Goal: Task Accomplishment & Management: Use online tool/utility

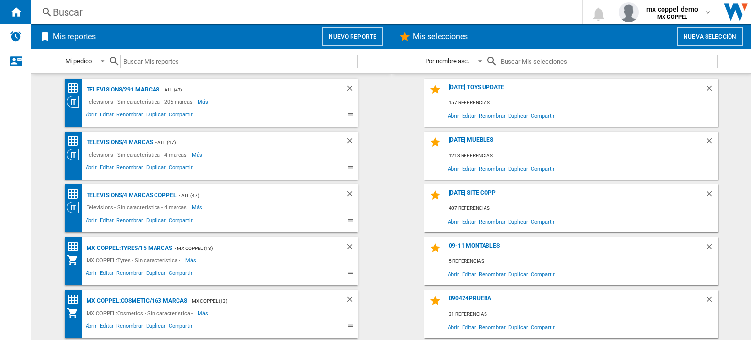
click at [26, 155] on wk-sidenav "NEW" at bounding box center [15, 170] width 31 height 340
click at [356, 39] on button "Nuevo reporte" at bounding box center [352, 36] width 61 height 19
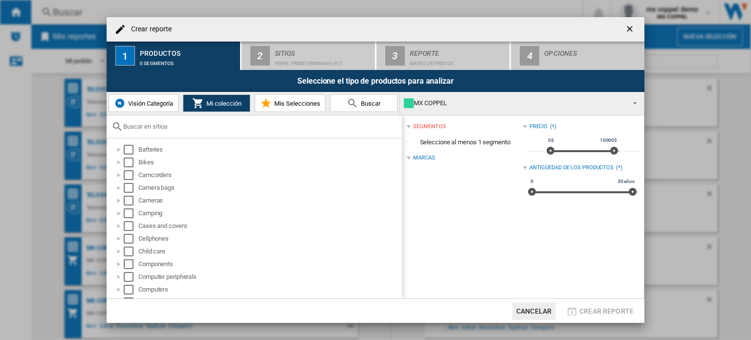
click at [146, 106] on span "Visión Categoría" at bounding box center [149, 103] width 47 height 7
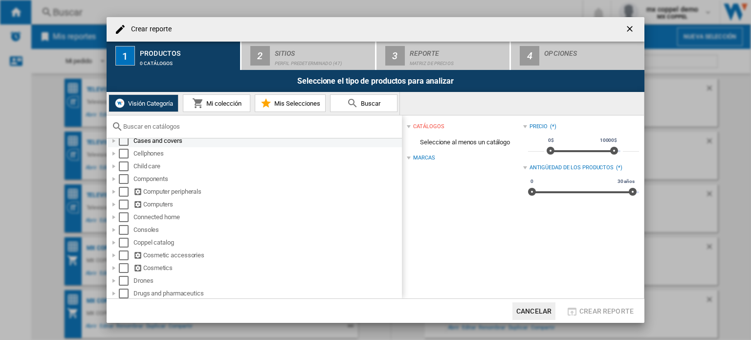
scroll to position [147, 0]
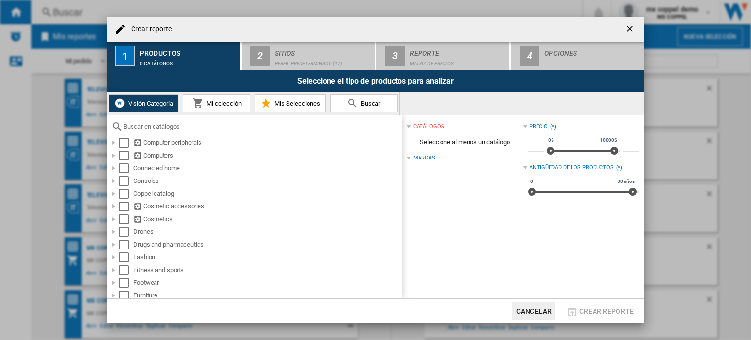
click at [210, 101] on span "Mi colección" at bounding box center [223, 103] width 38 height 7
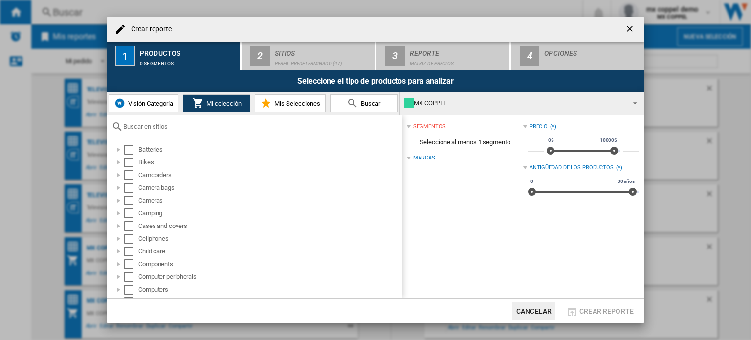
click at [177, 129] on input "text" at bounding box center [260, 126] width 274 height 7
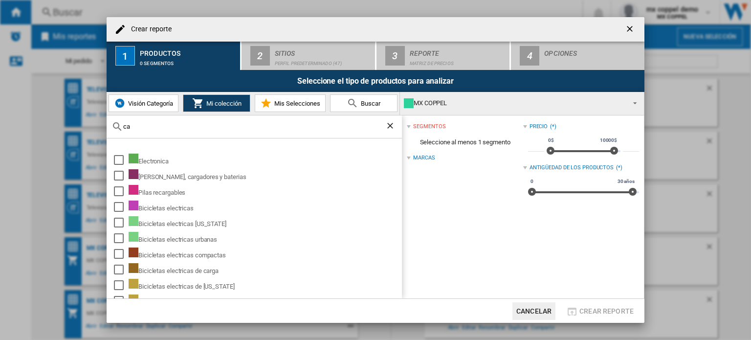
type input "cat"
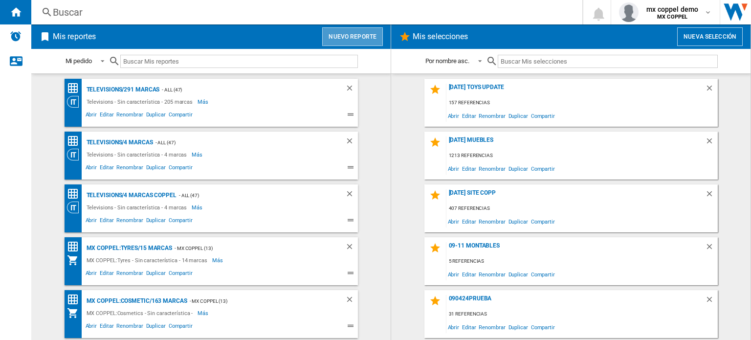
click at [367, 33] on button "Nuevo reporte" at bounding box center [352, 36] width 61 height 19
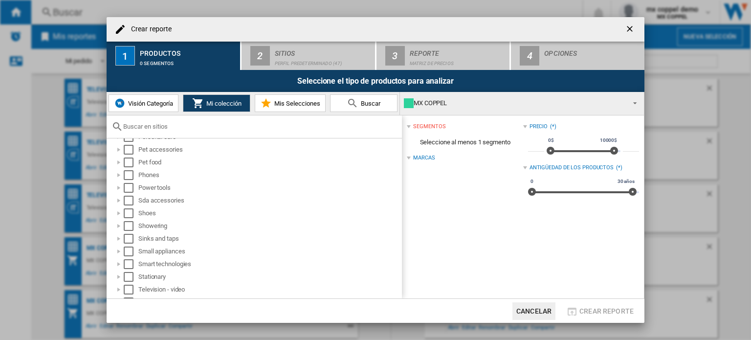
scroll to position [489, 0]
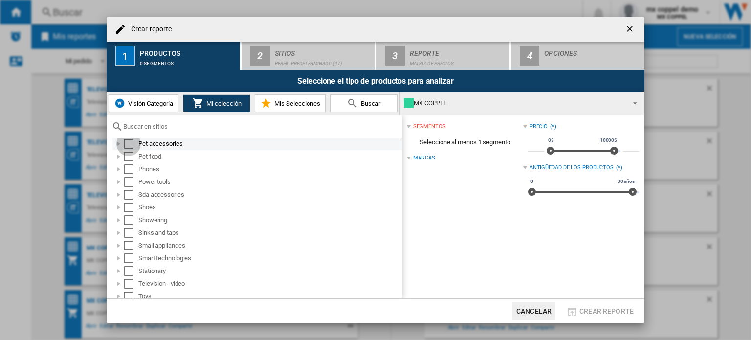
drag, startPoint x: 133, startPoint y: 145, endPoint x: 142, endPoint y: 139, distance: 10.6
click at [133, 145] on div "Select" at bounding box center [129, 144] width 10 height 10
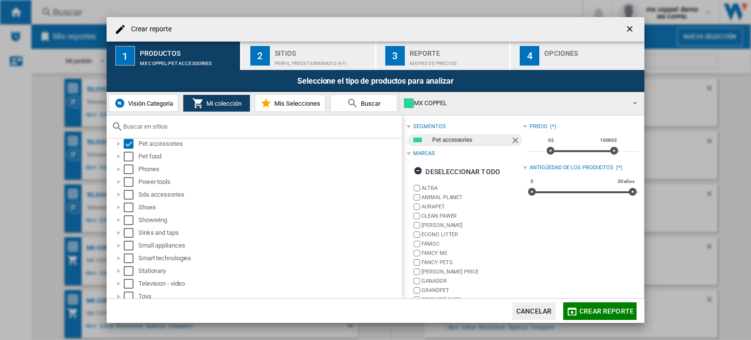
drag, startPoint x: 288, startPoint y: 60, endPoint x: 317, endPoint y: 68, distance: 30.4
click at [288, 60] on div "Perfil predeterminado (47)" at bounding box center [323, 61] width 96 height 10
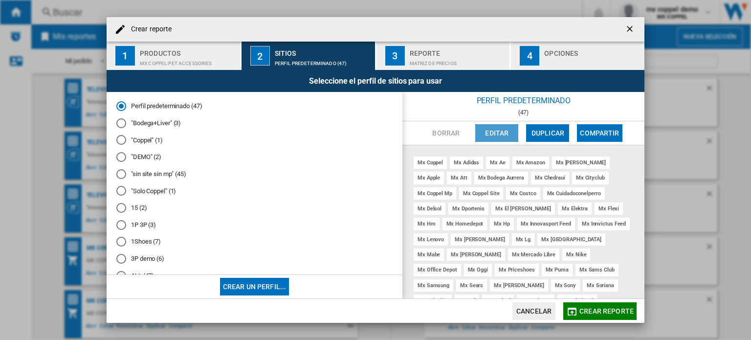
click at [503, 129] on button "Editar" at bounding box center [497, 133] width 43 height 18
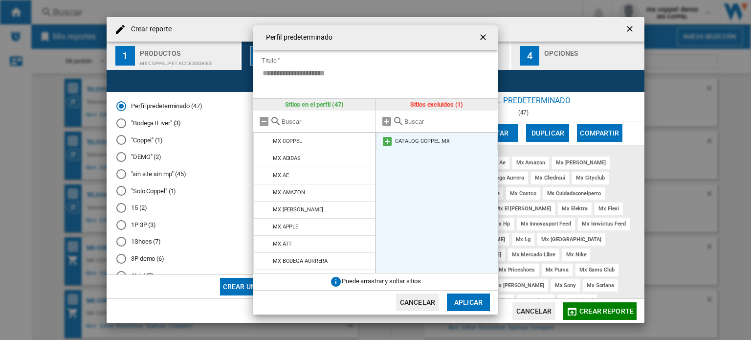
click at [387, 141] on md-icon at bounding box center [388, 142] width 12 height 12
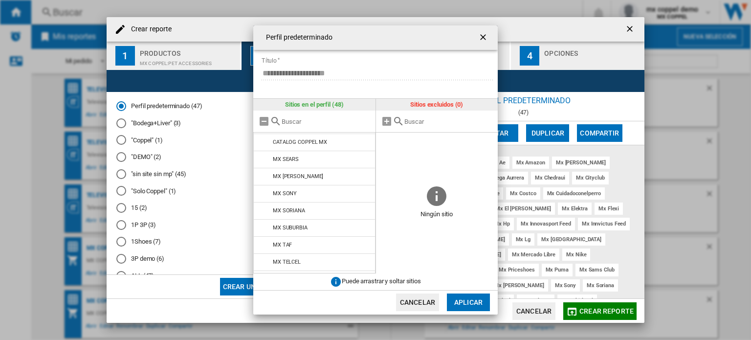
scroll to position [0, 0]
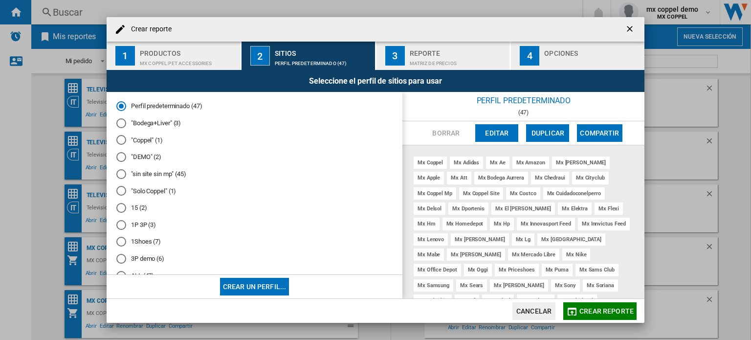
click at [255, 278] on button "Crear un perfil..." at bounding box center [254, 287] width 69 height 18
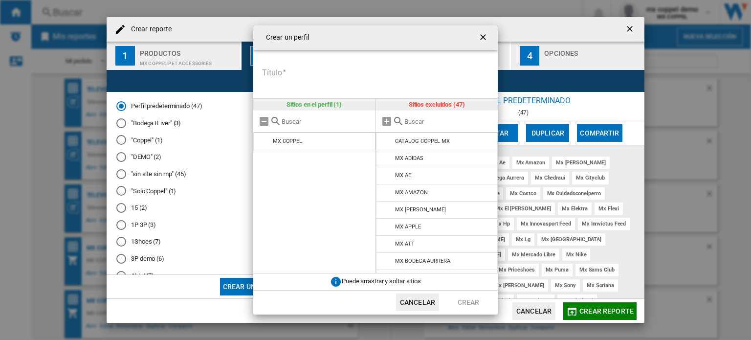
click at [316, 73] on input "Título" at bounding box center [377, 73] width 231 height 15
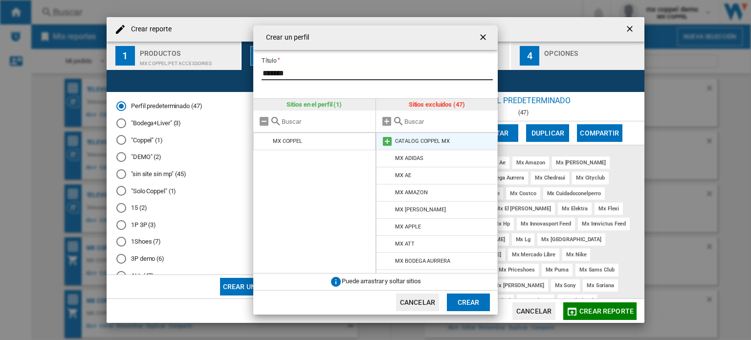
type input "*******"
click at [383, 139] on md-icon "{{::title}} {{::getI18NText('BUTTONS.CANCEL')}} ..." at bounding box center [388, 142] width 12 height 12
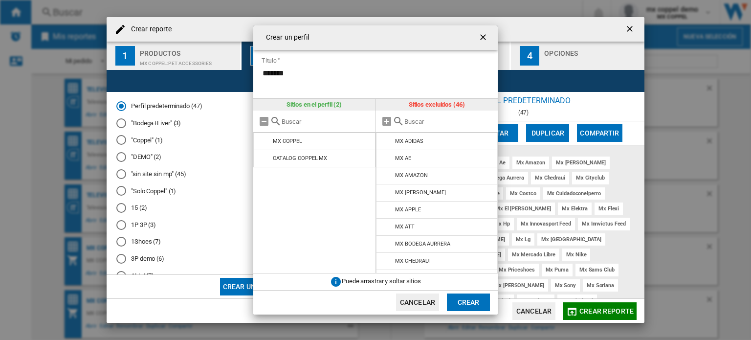
click at [474, 305] on button "Crear" at bounding box center [468, 303] width 43 height 18
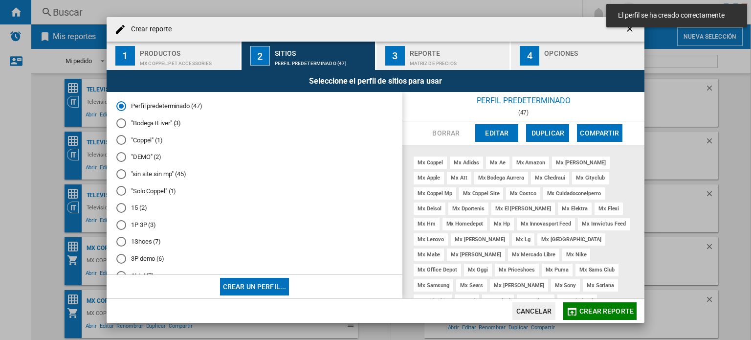
click at [194, 61] on div "MX COPPEL:Pet accessories" at bounding box center [188, 61] width 96 height 10
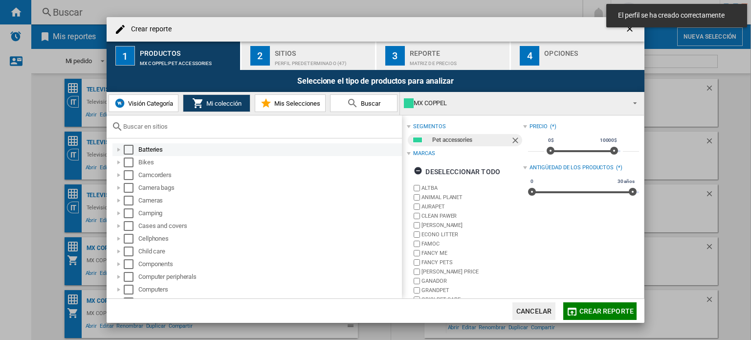
click at [134, 149] on md-checkbox "Select" at bounding box center [131, 150] width 15 height 10
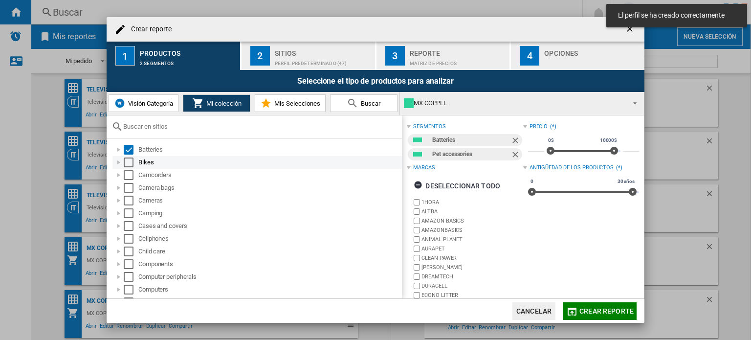
click at [135, 166] on md-checkbox "Select" at bounding box center [131, 163] width 15 height 10
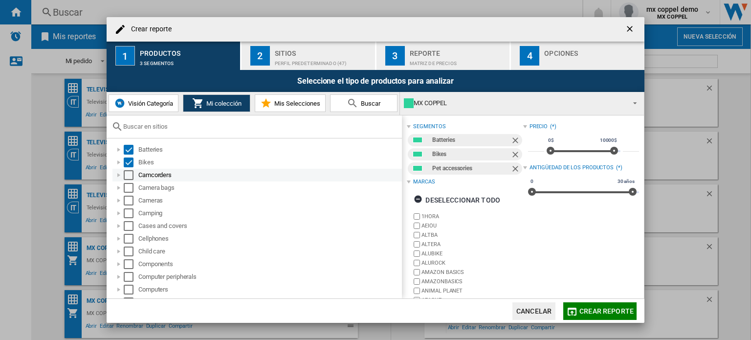
click at [131, 174] on div "Select" at bounding box center [129, 175] width 10 height 10
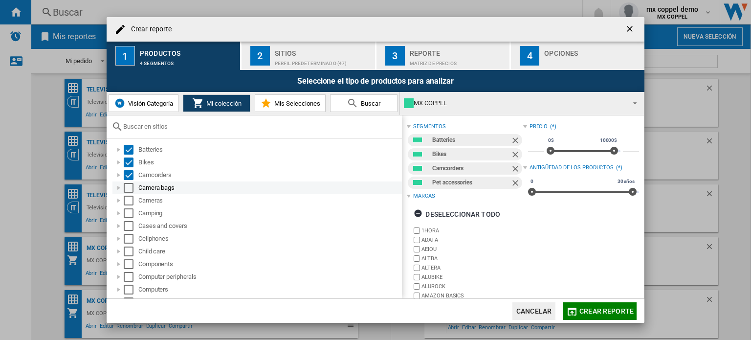
drag, startPoint x: 131, startPoint y: 182, endPoint x: 133, endPoint y: 191, distance: 8.9
click at [132, 183] on div "Select" at bounding box center [129, 188] width 10 height 10
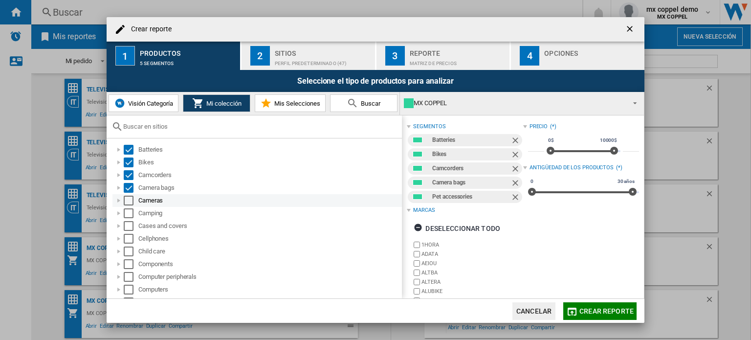
click at [133, 201] on div "Select" at bounding box center [129, 201] width 10 height 10
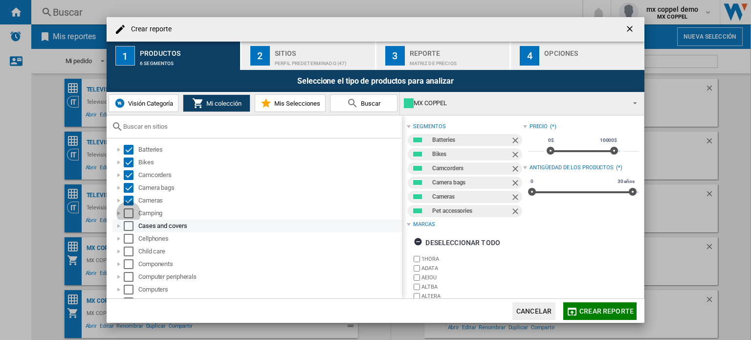
drag, startPoint x: 132, startPoint y: 209, endPoint x: 130, endPoint y: 223, distance: 13.4
click at [132, 212] on div "Select" at bounding box center [129, 213] width 10 height 10
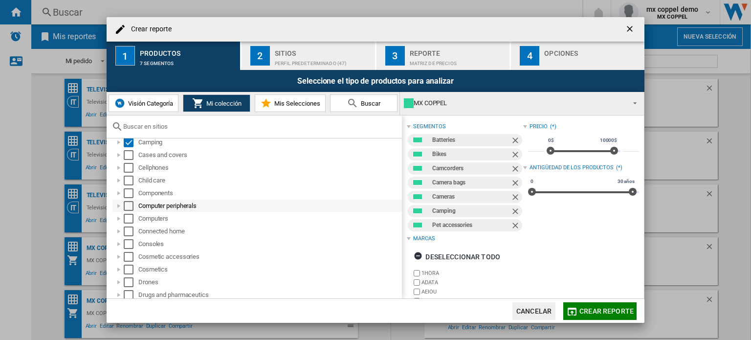
scroll to position [49, 0]
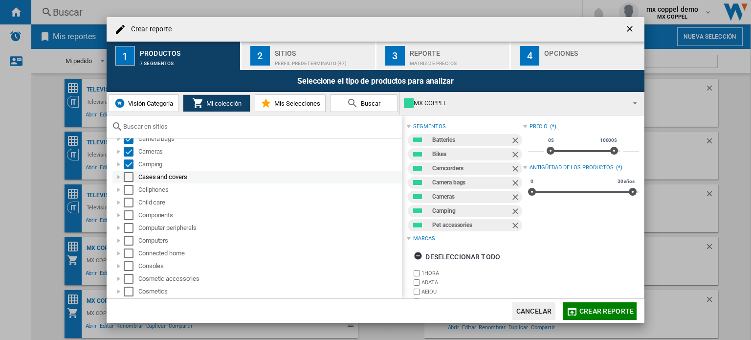
click at [129, 178] on div "Select" at bounding box center [129, 177] width 10 height 10
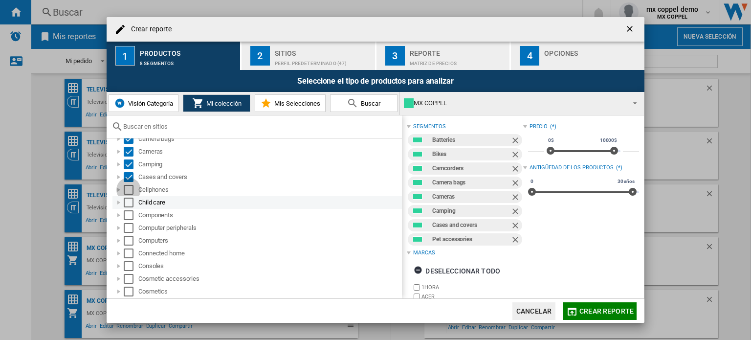
drag, startPoint x: 130, startPoint y: 191, endPoint x: 129, endPoint y: 203, distance: 11.8
click at [130, 193] on div "Select" at bounding box center [129, 190] width 10 height 10
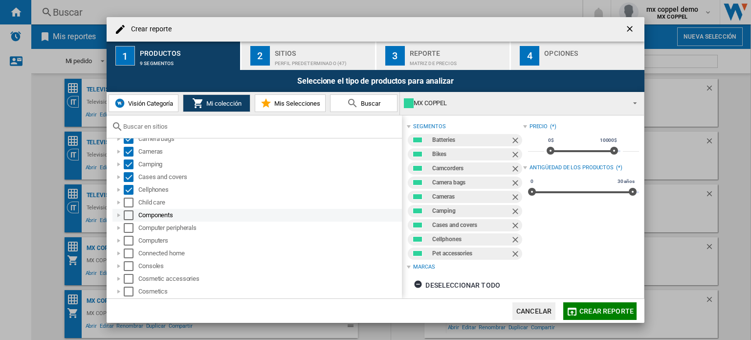
drag, startPoint x: 129, startPoint y: 205, endPoint x: 128, endPoint y: 211, distance: 6.0
click at [129, 206] on div "Select" at bounding box center [129, 203] width 10 height 10
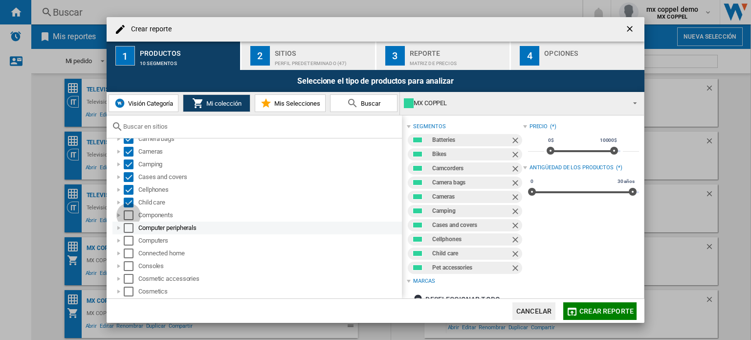
drag, startPoint x: 128, startPoint y: 215, endPoint x: 128, endPoint y: 227, distance: 11.3
click at [128, 218] on div "Select" at bounding box center [129, 215] width 10 height 10
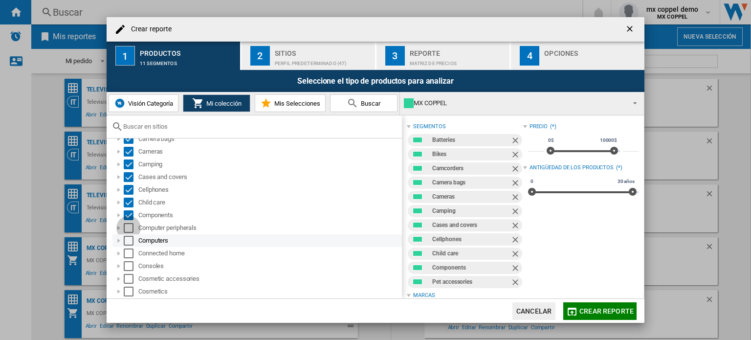
drag, startPoint x: 128, startPoint y: 231, endPoint x: 131, endPoint y: 242, distance: 10.6
click at [131, 244] on div "Select" at bounding box center [129, 241] width 10 height 10
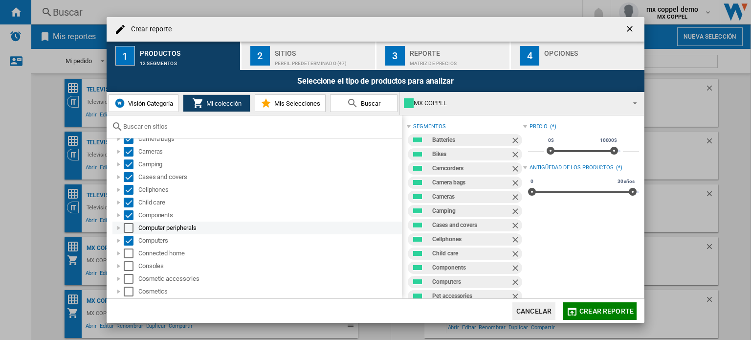
click at [131, 225] on div "Select" at bounding box center [129, 228] width 10 height 10
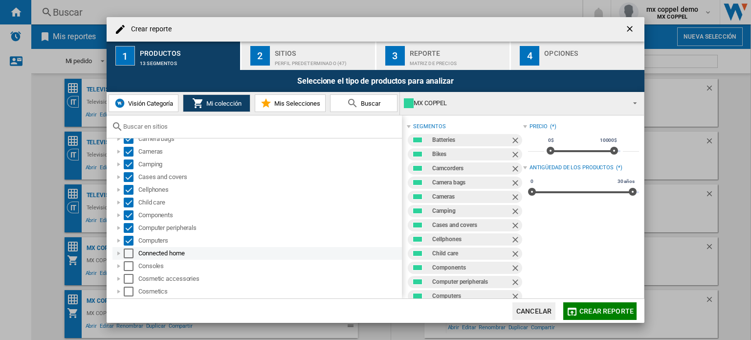
click at [127, 254] on div "Select" at bounding box center [129, 254] width 10 height 10
click at [129, 267] on div "Select" at bounding box center [129, 266] width 10 height 10
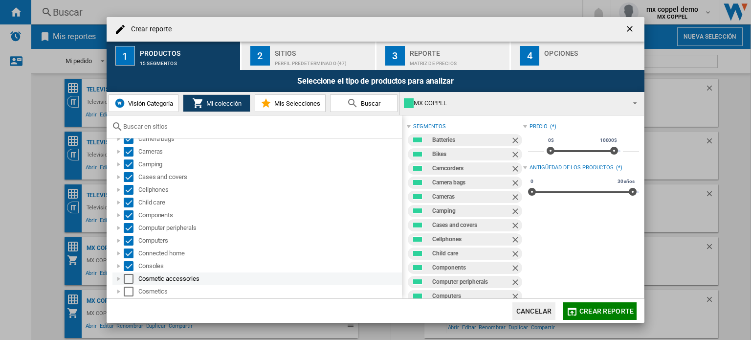
click at [129, 280] on div "Select" at bounding box center [129, 279] width 10 height 10
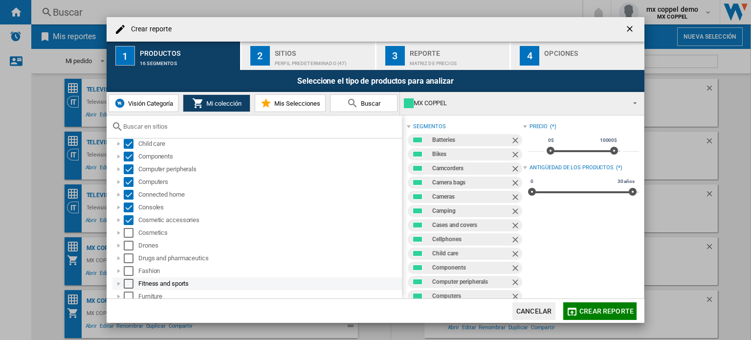
scroll to position [147, 0]
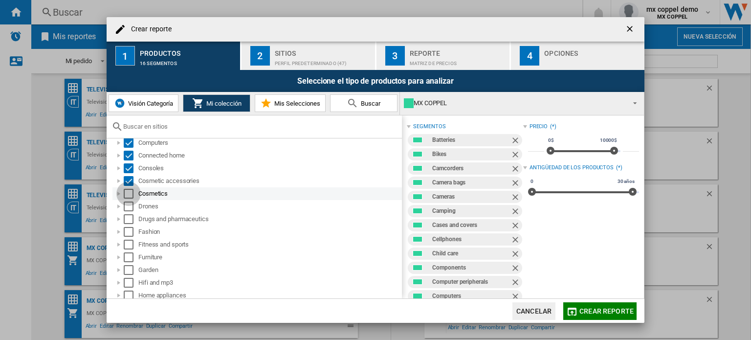
click at [128, 192] on div "Select" at bounding box center [129, 194] width 10 height 10
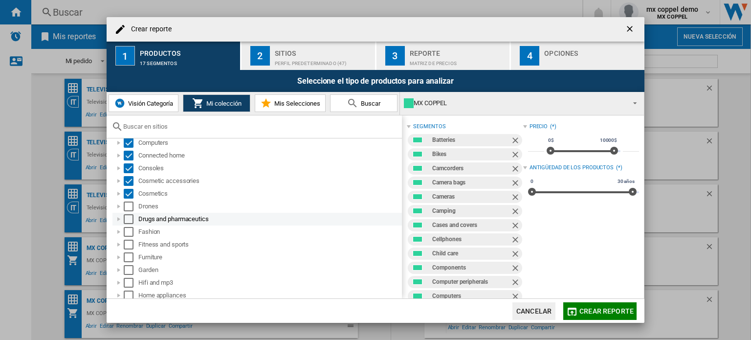
drag, startPoint x: 128, startPoint y: 207, endPoint x: 128, endPoint y: 213, distance: 5.9
click at [128, 208] on div "Select" at bounding box center [129, 207] width 10 height 10
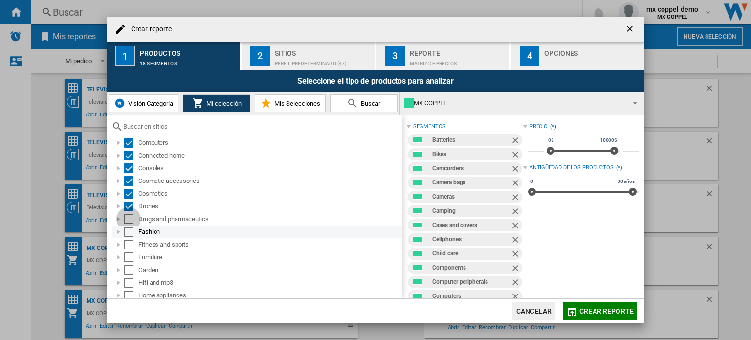
drag, startPoint x: 128, startPoint y: 219, endPoint x: 129, endPoint y: 231, distance: 12.3
click at [129, 223] on div "Select" at bounding box center [129, 219] width 10 height 10
drag, startPoint x: 129, startPoint y: 232, endPoint x: 129, endPoint y: 239, distance: 6.8
click at [129, 235] on div "Select" at bounding box center [129, 232] width 10 height 10
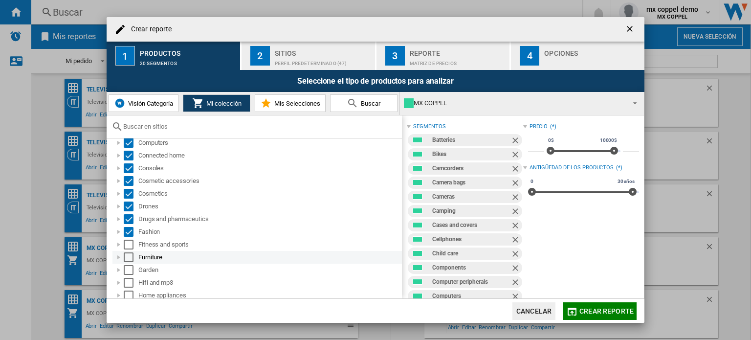
click at [129, 249] on div "Select" at bounding box center [129, 245] width 10 height 10
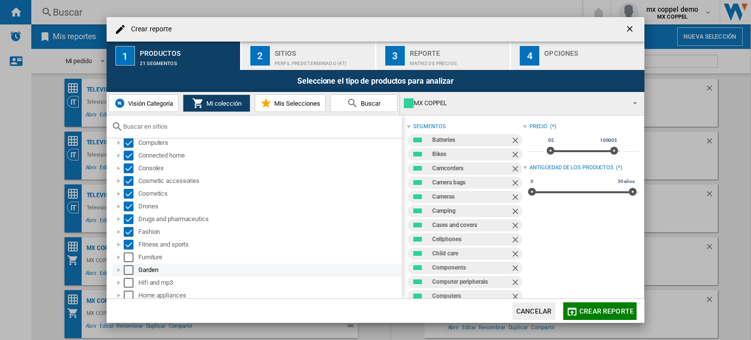
drag, startPoint x: 127, startPoint y: 260, endPoint x: 126, endPoint y: 271, distance: 10.8
click at [127, 261] on div "Select" at bounding box center [129, 257] width 10 height 10
drag, startPoint x: 126, startPoint y: 273, endPoint x: 127, endPoint y: 278, distance: 4.9
click at [126, 273] on div "Select" at bounding box center [129, 270] width 10 height 10
drag, startPoint x: 127, startPoint y: 280, endPoint x: 133, endPoint y: 264, distance: 17.4
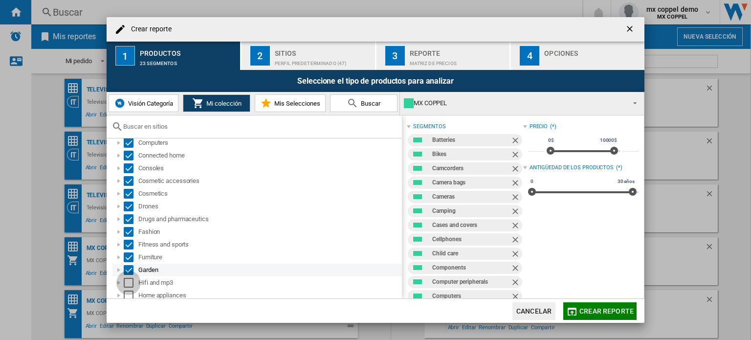
click at [127, 280] on div "Select" at bounding box center [129, 283] width 10 height 10
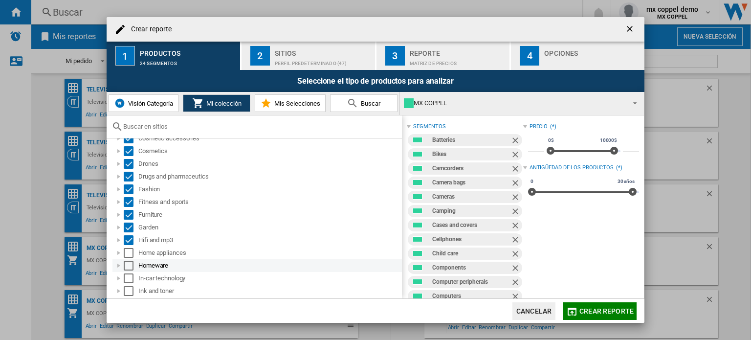
scroll to position [196, 0]
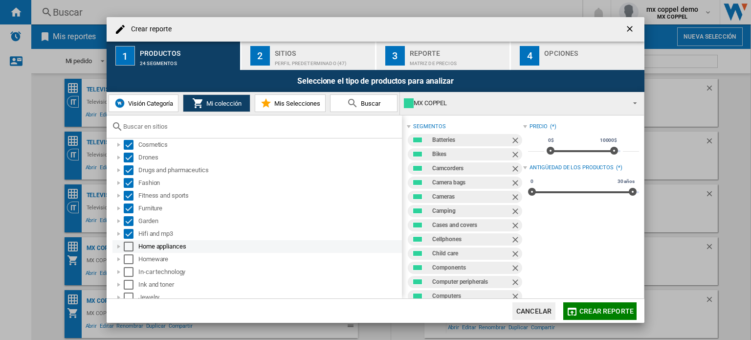
click at [129, 245] on div "Select" at bounding box center [129, 247] width 10 height 10
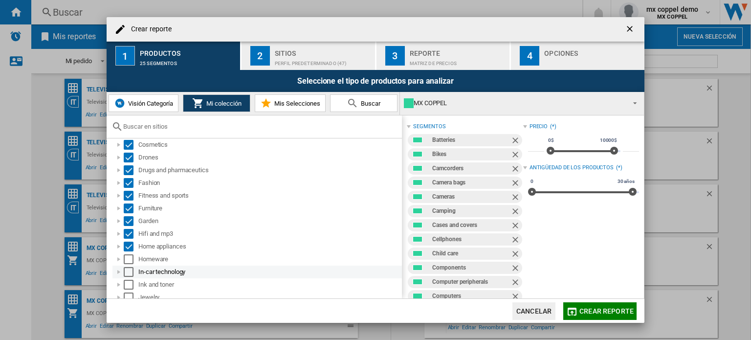
drag, startPoint x: 127, startPoint y: 260, endPoint x: 127, endPoint y: 270, distance: 9.3
click at [127, 268] on ol "Batteries Bikes Camcorders Camera bags Cameras Camping Cases and covers Cellpho…" at bounding box center [257, 304] width 291 height 712
drag, startPoint x: 127, startPoint y: 272, endPoint x: 128, endPoint y: 277, distance: 5.9
click at [128, 273] on div "Select" at bounding box center [129, 272] width 10 height 10
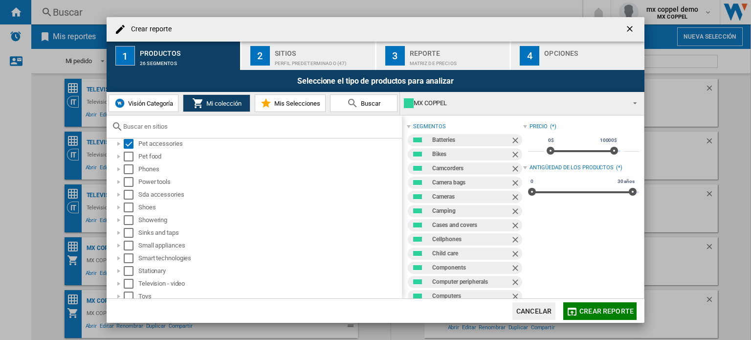
scroll to position [557, 0]
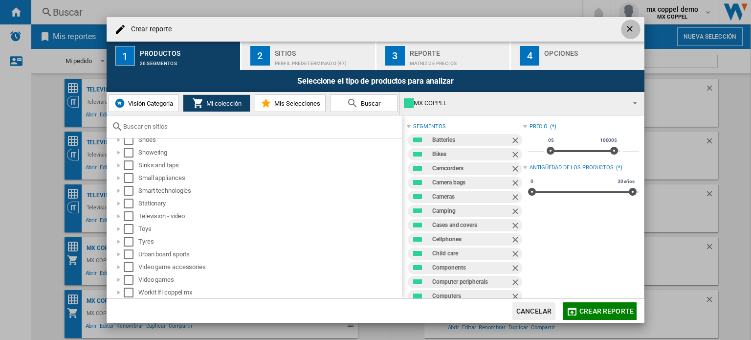
click at [636, 24] on ng-md-icon "getI18NText('BUTTONS.CLOSE_DIALOG')" at bounding box center [631, 30] width 12 height 12
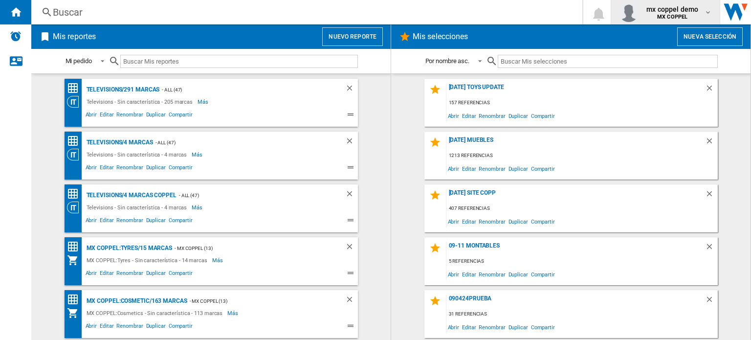
click at [665, 9] on span "mx coppel demo" at bounding box center [673, 9] width 52 height 10
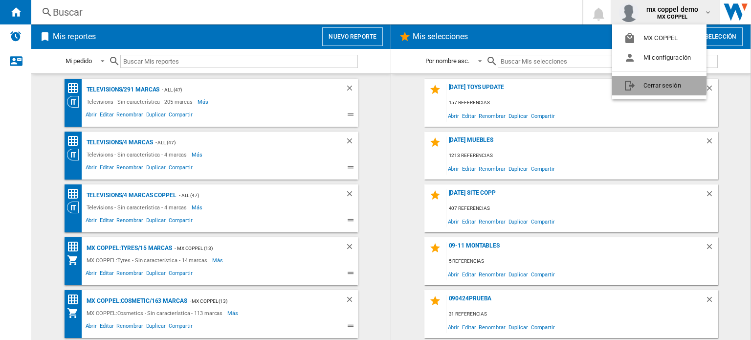
click at [643, 82] on button "Cerrar sesión" at bounding box center [660, 86] width 94 height 20
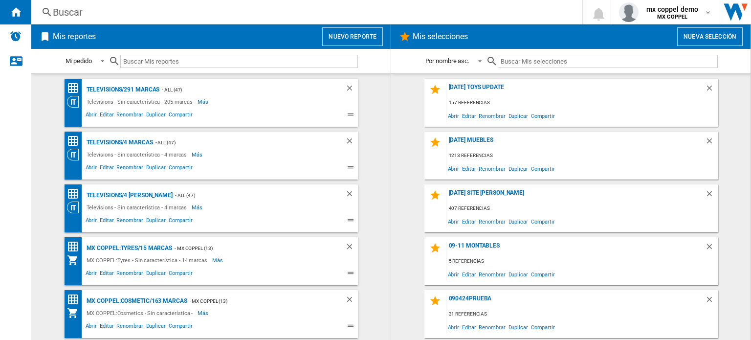
click at [367, 33] on button "Nuevo reporte" at bounding box center [352, 36] width 61 height 19
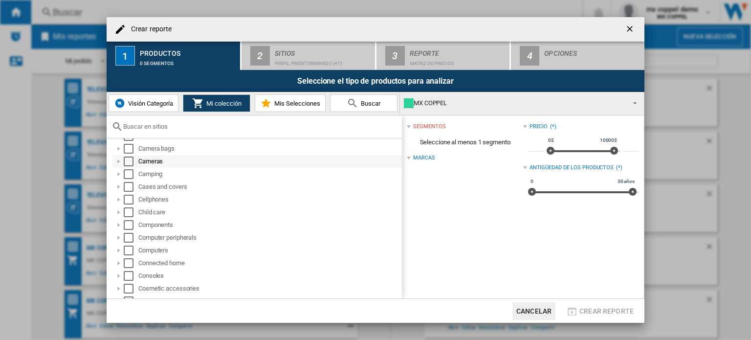
scroll to position [49, 0]
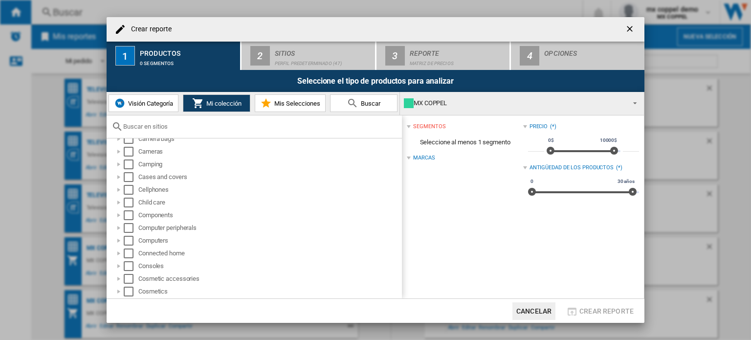
click at [156, 105] on span "Visión Categoría" at bounding box center [149, 103] width 47 height 7
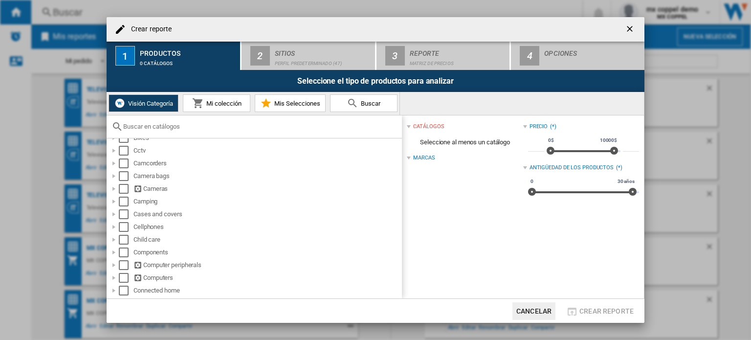
scroll to position [0, 0]
click at [230, 104] on span "Mi colección" at bounding box center [223, 103] width 38 height 7
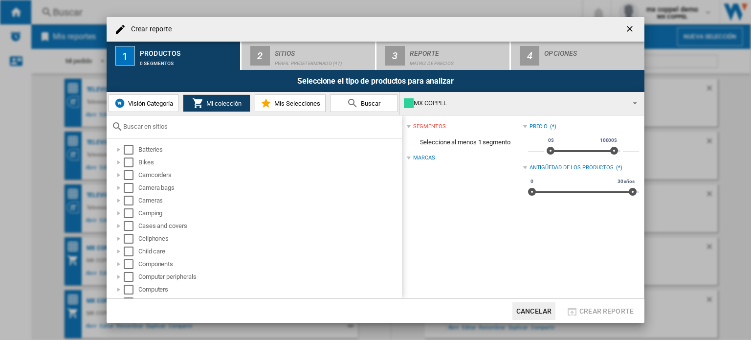
click at [446, 106] on div "MX COPPEL" at bounding box center [514, 103] width 221 height 14
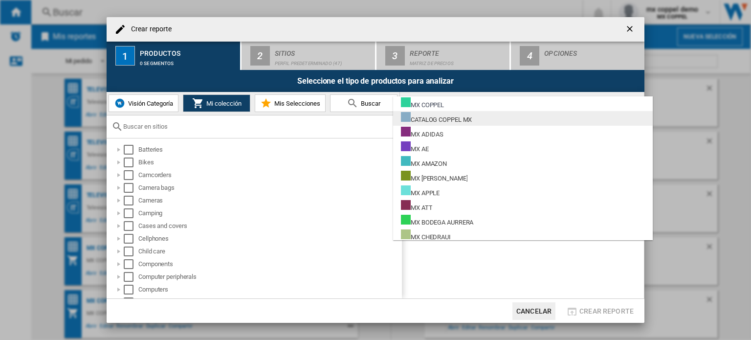
click at [449, 121] on div "CATALOG COPPEL MX" at bounding box center [436, 118] width 71 height 12
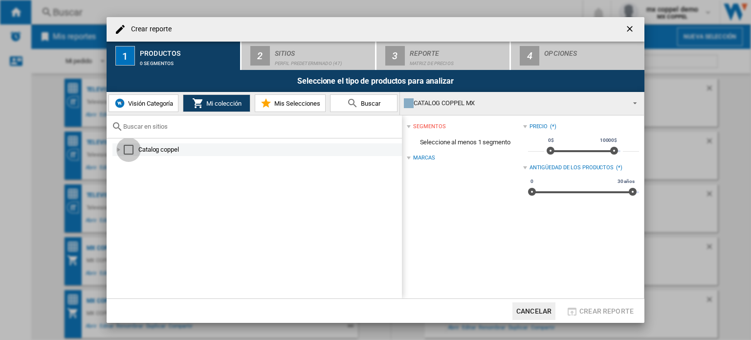
click at [132, 152] on div "Select" at bounding box center [129, 150] width 10 height 10
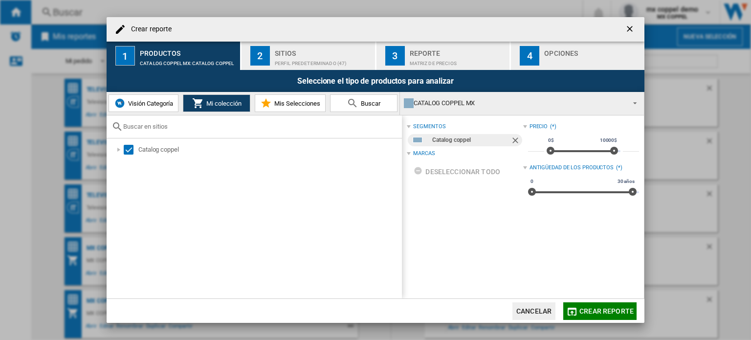
click at [142, 104] on span "Visión Categoría" at bounding box center [149, 103] width 47 height 7
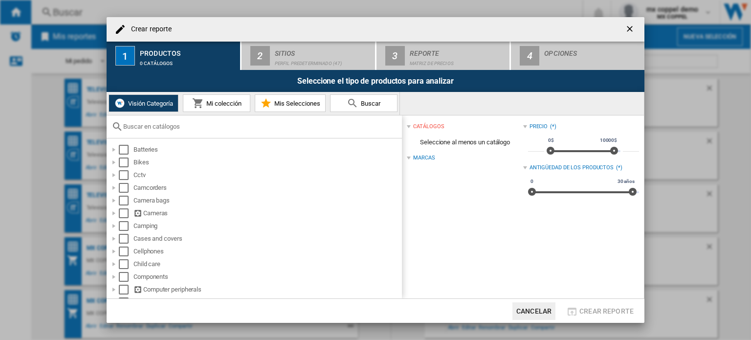
click at [213, 104] on span "Mi colección" at bounding box center [223, 103] width 38 height 7
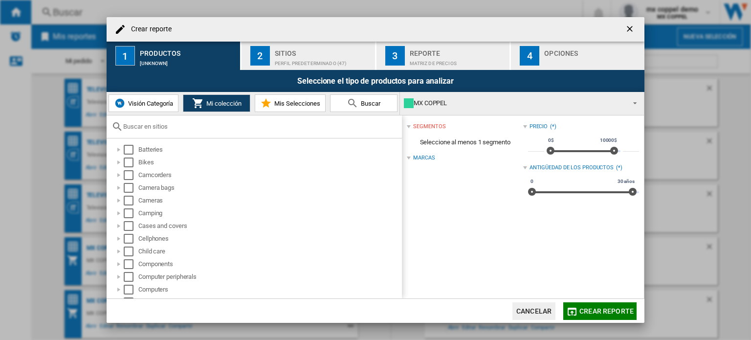
click at [634, 25] on ng-md-icon "getI18NText('BUTTONS.CLOSE_DIALOG')" at bounding box center [631, 30] width 12 height 12
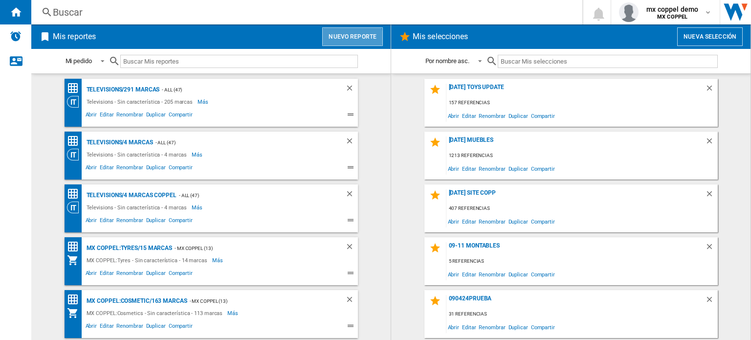
click at [348, 39] on button "Nuevo reporte" at bounding box center [352, 36] width 61 height 19
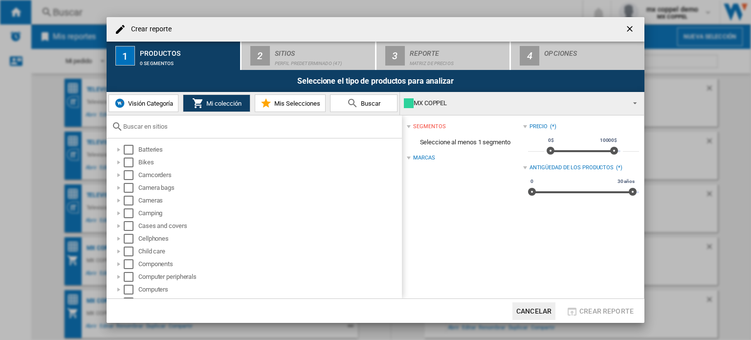
click at [451, 100] on div "MX COPPEL" at bounding box center [514, 103] width 221 height 14
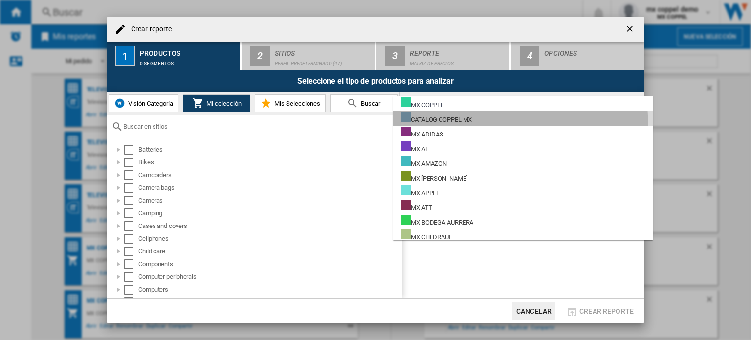
click at [458, 122] on div "CATALOG COPPEL MX" at bounding box center [436, 118] width 71 height 12
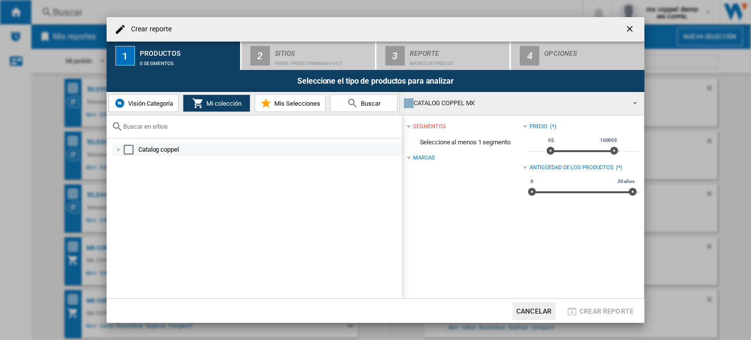
click at [124, 150] on div "Select" at bounding box center [129, 150] width 10 height 10
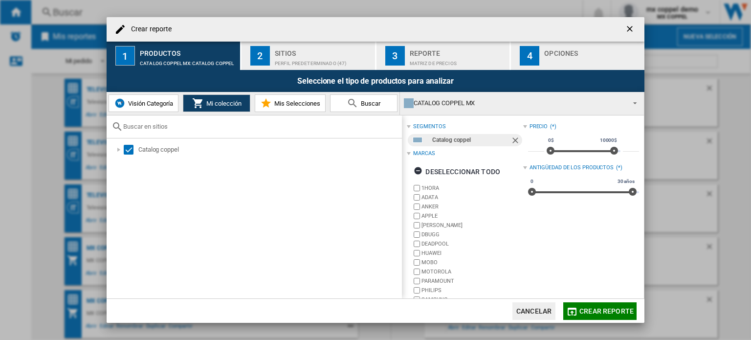
click at [148, 105] on span "Visión Categoría" at bounding box center [149, 103] width 47 height 7
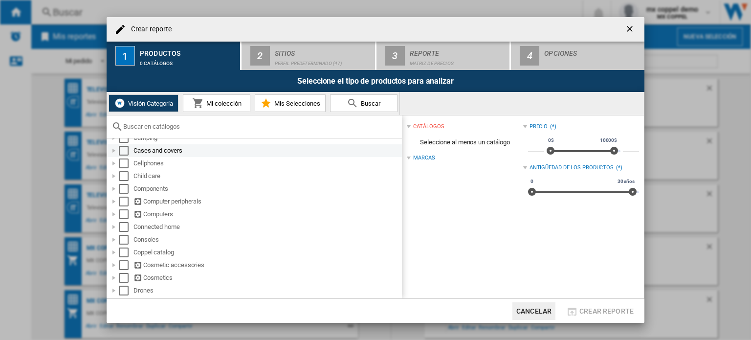
scroll to position [98, 0]
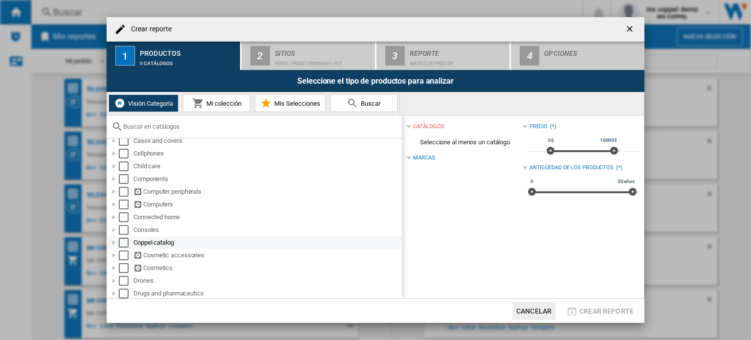
click at [125, 241] on div "Select" at bounding box center [124, 243] width 10 height 10
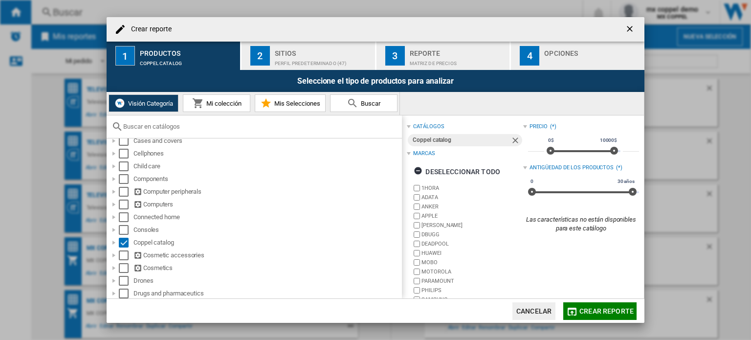
click at [216, 109] on button "Mi colección" at bounding box center [217, 103] width 68 height 18
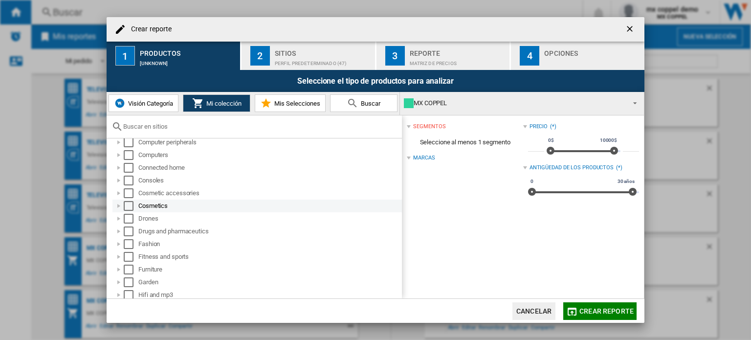
scroll to position [147, 0]
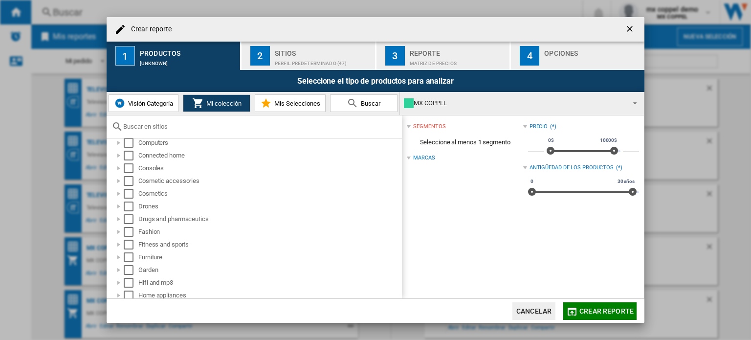
click at [150, 100] on span "Visión Categoría" at bounding box center [149, 103] width 47 height 7
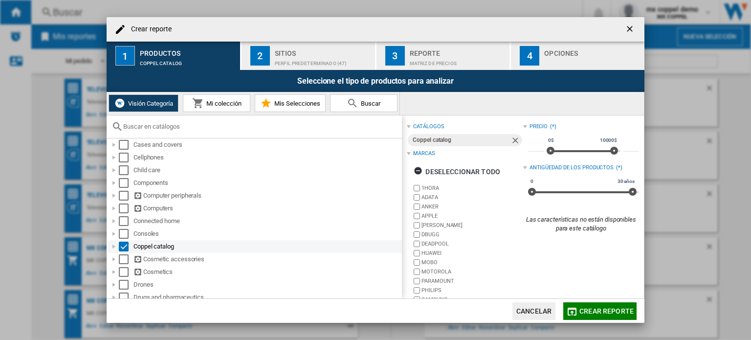
scroll to position [98, 0]
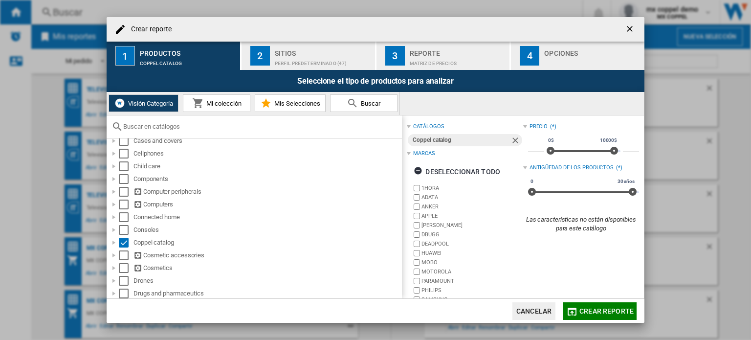
click at [204, 101] on md-icon at bounding box center [198, 103] width 12 height 12
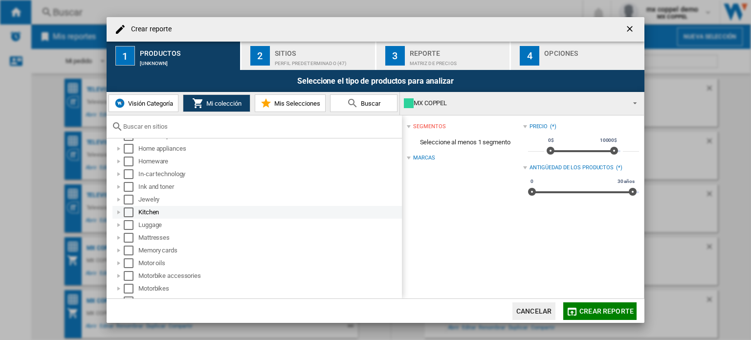
scroll to position [557, 0]
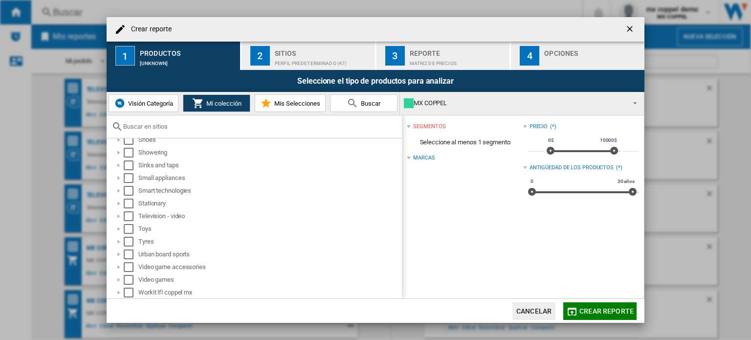
click at [158, 104] on span "Visión Categoría" at bounding box center [149, 103] width 47 height 7
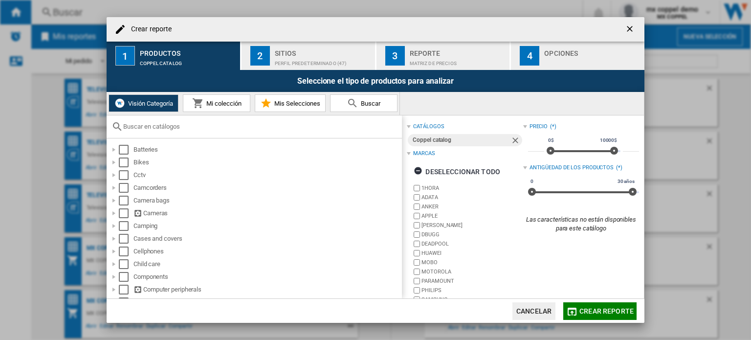
click at [316, 61] on div "Perfil predeterminado (47)" at bounding box center [323, 61] width 96 height 10
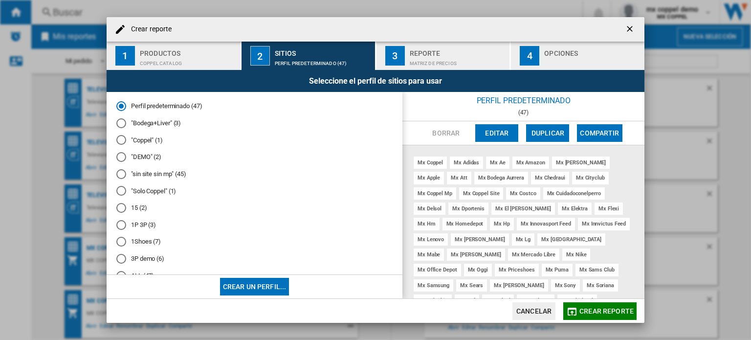
click at [154, 138] on md-radio-button ""Coppel" (1)" at bounding box center [254, 140] width 276 height 9
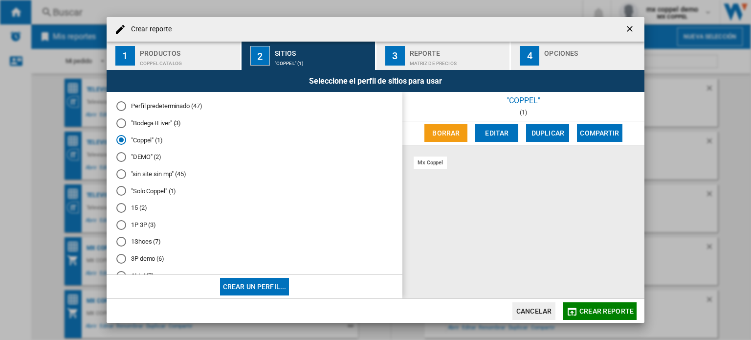
click at [493, 136] on button "Editar" at bounding box center [497, 133] width 43 height 18
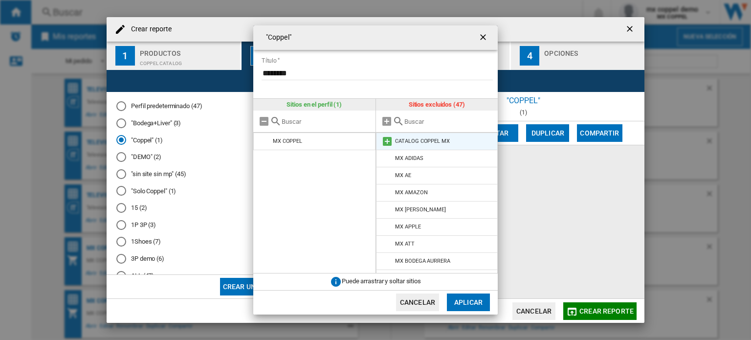
click at [386, 140] on md-icon at bounding box center [388, 142] width 12 height 12
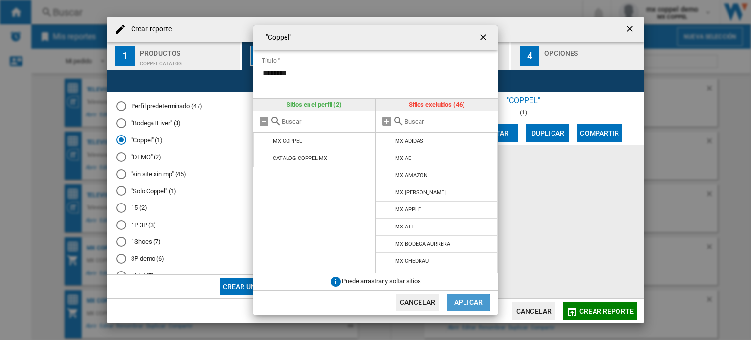
drag, startPoint x: 470, startPoint y: 301, endPoint x: 519, endPoint y: 299, distance: 49.0
click at [470, 301] on button "Aplicar" at bounding box center [468, 303] width 43 height 18
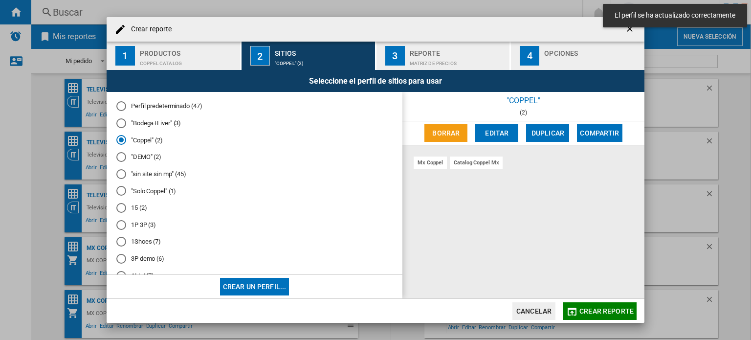
click at [585, 309] on span "Crear reporte" at bounding box center [607, 311] width 54 height 8
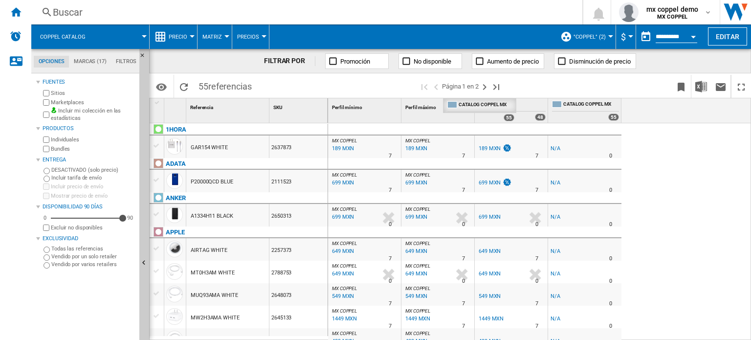
drag, startPoint x: 595, startPoint y: 102, endPoint x: 490, endPoint y: 99, distance: 105.2
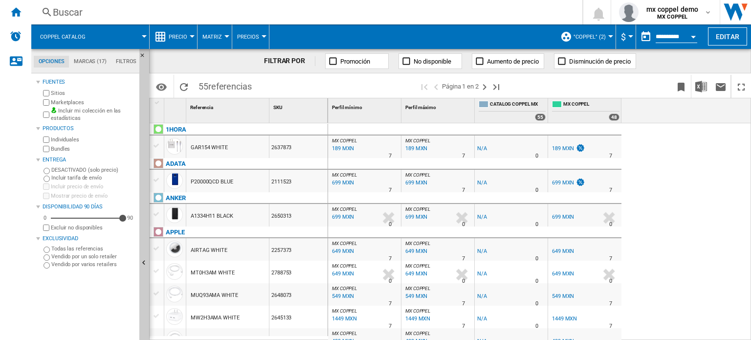
click at [119, 31] on span at bounding box center [121, 36] width 45 height 24
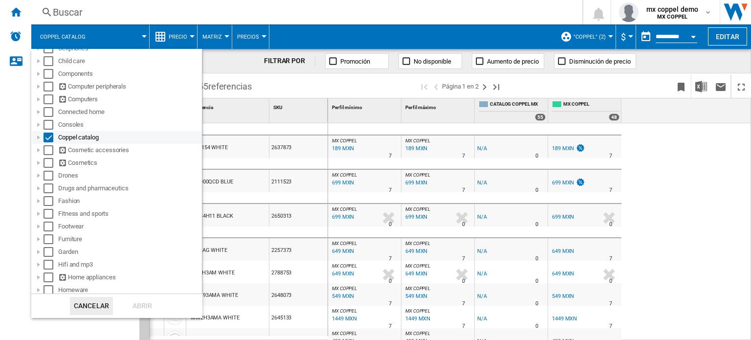
scroll to position [147, 0]
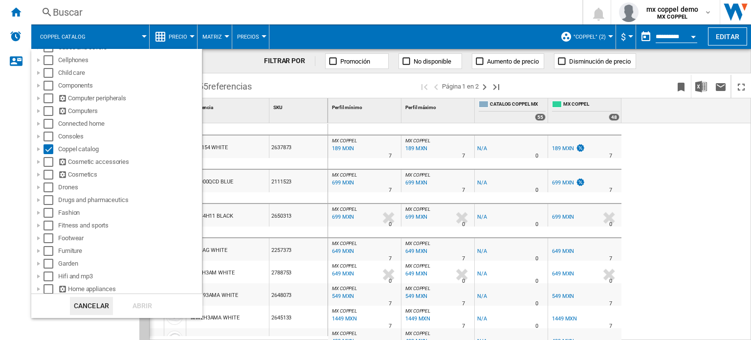
click at [120, 43] on md-backdrop at bounding box center [375, 170] width 751 height 340
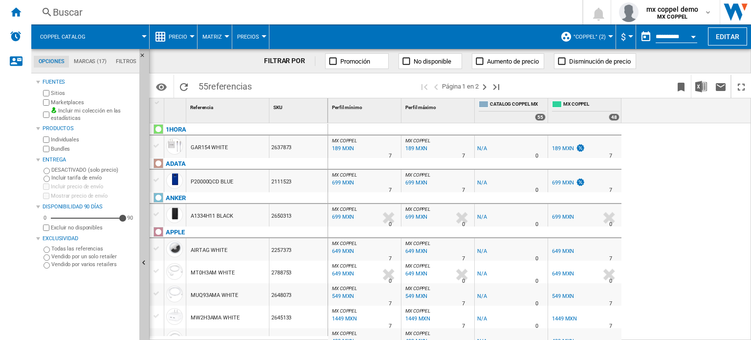
scroll to position [0, 0]
click at [91, 38] on button "Coppel catalog" at bounding box center [67, 36] width 55 height 24
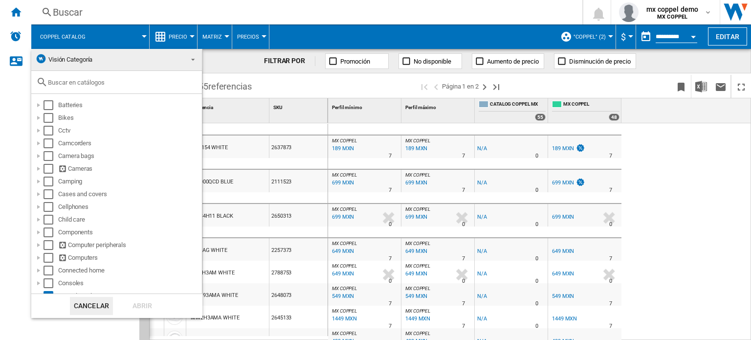
click at [92, 64] on span "Visión Categoría" at bounding box center [108, 60] width 147 height 14
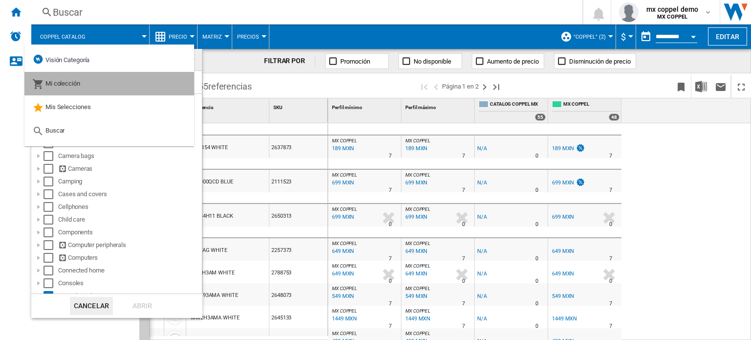
click at [89, 80] on md-option "Mi colección" at bounding box center [109, 83] width 170 height 23
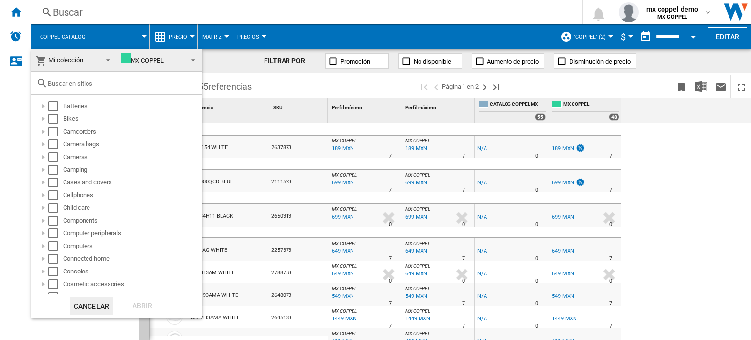
click at [100, 43] on md-backdrop at bounding box center [375, 170] width 751 height 340
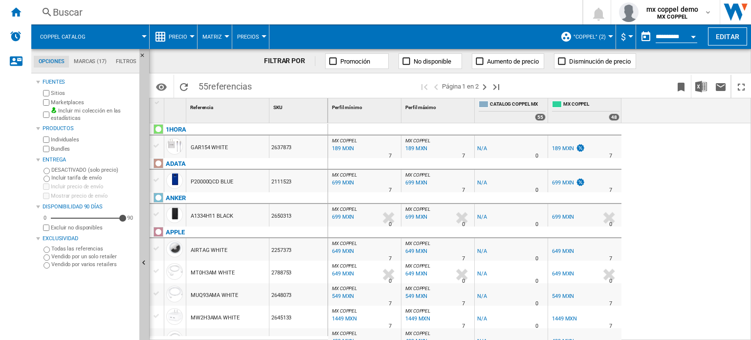
click at [100, 43] on span at bounding box center [121, 36] width 45 height 24
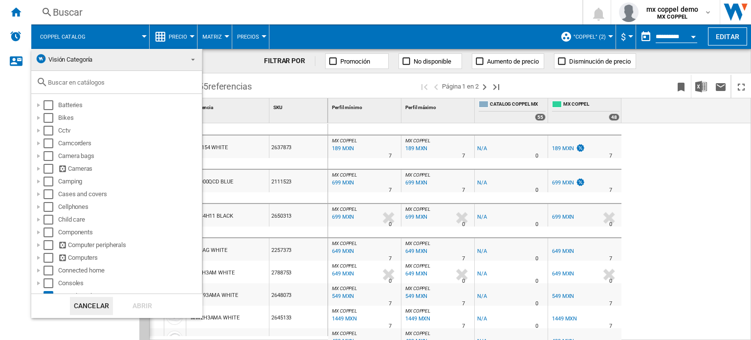
click at [572, 103] on md-backdrop at bounding box center [375, 170] width 751 height 340
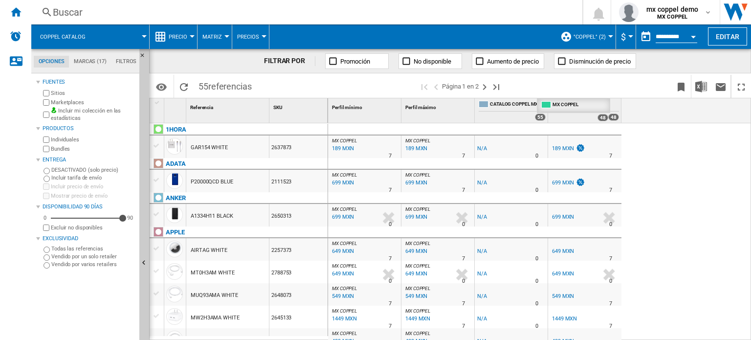
drag, startPoint x: 586, startPoint y: 104, endPoint x: 574, endPoint y: 100, distance: 11.8
drag, startPoint x: 575, startPoint y: 102, endPoint x: 465, endPoint y: 98, distance: 110.1
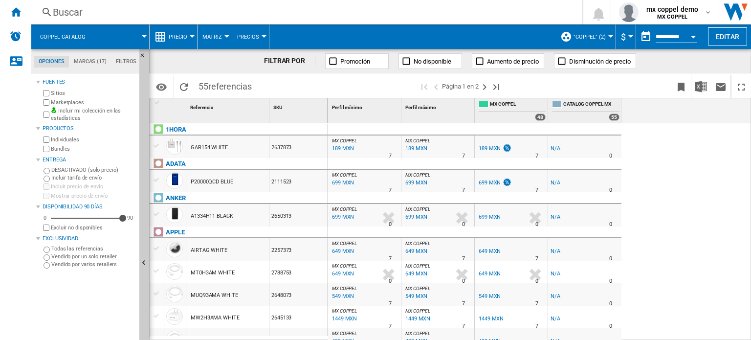
click at [16, 278] on wk-sidenav "NEW" at bounding box center [15, 170] width 31 height 340
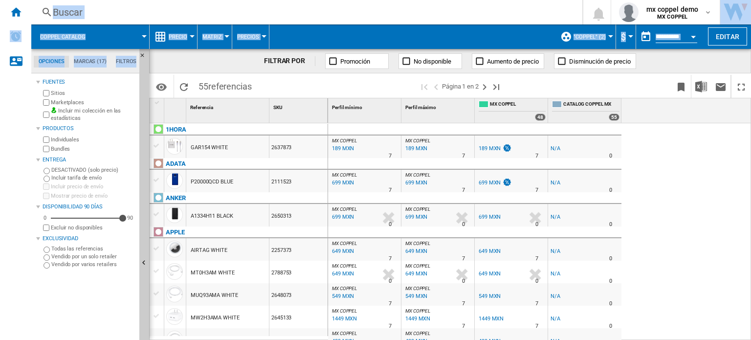
drag, startPoint x: 26, startPoint y: 274, endPoint x: 104, endPoint y: 153, distance: 143.9
click at [104, 158] on div "NEW Buscar Buscar 0 mx coppel demo MX COPPEL MX COPPEL" at bounding box center [375, 170] width 751 height 340
click at [111, 19] on div "Buscar Buscar 0 mx coppel demo MX COPPEL MX COPPEL Mi configuración Cerrar sesi…" at bounding box center [391, 12] width 720 height 24
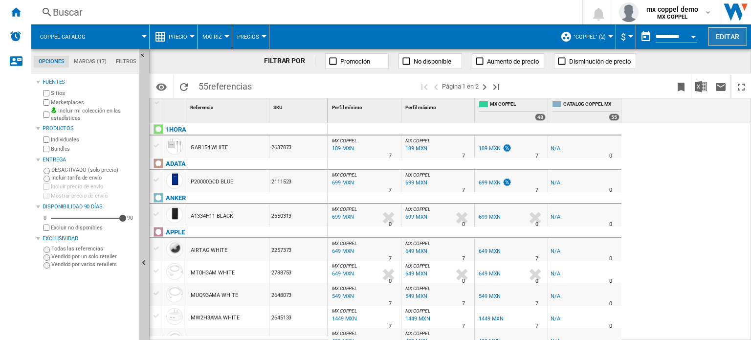
click at [726, 29] on button "Editar" at bounding box center [727, 36] width 39 height 18
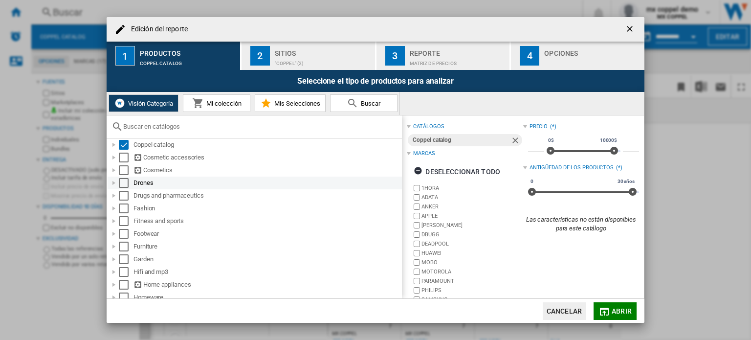
scroll to position [147, 0]
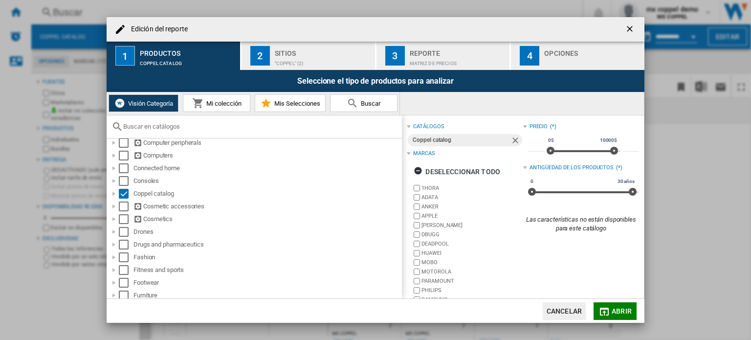
click at [215, 109] on button "Mi colección" at bounding box center [217, 103] width 68 height 18
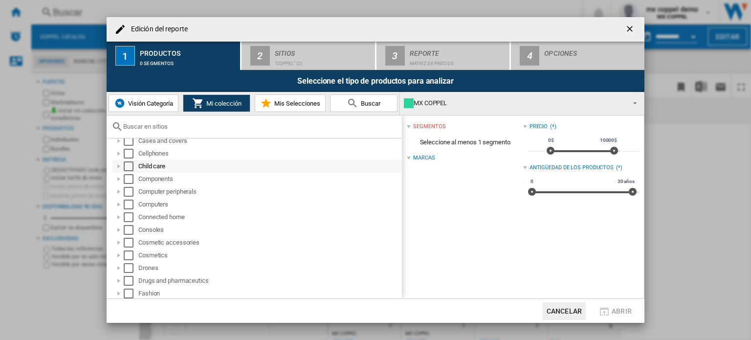
scroll to position [98, 0]
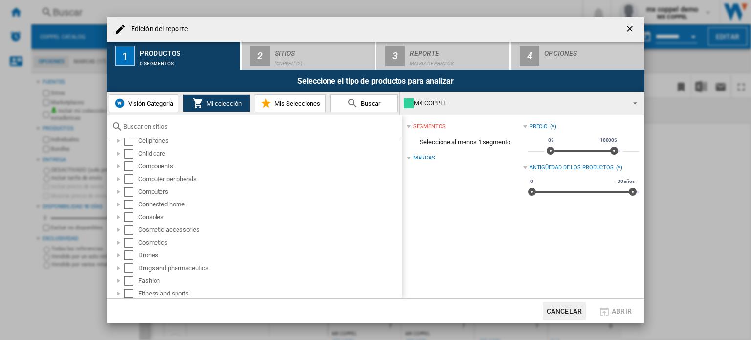
click at [158, 105] on span "Visión Categoría" at bounding box center [149, 103] width 47 height 7
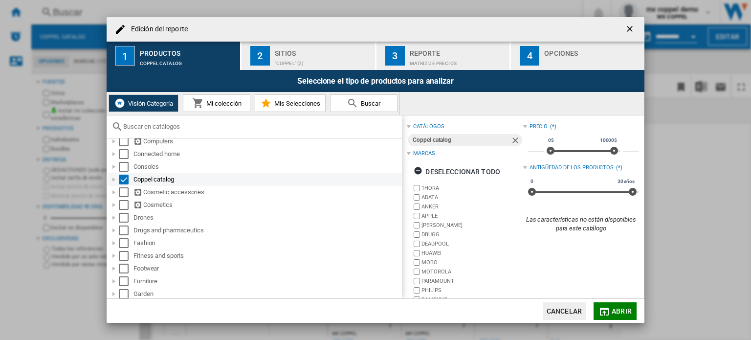
scroll to position [196, 0]
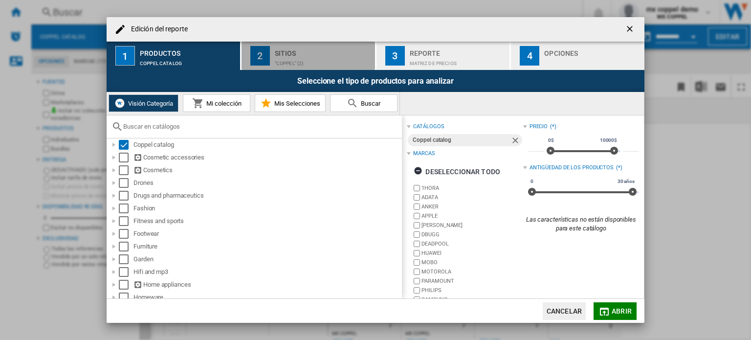
click at [302, 54] on div "Sitios" at bounding box center [323, 50] width 96 height 10
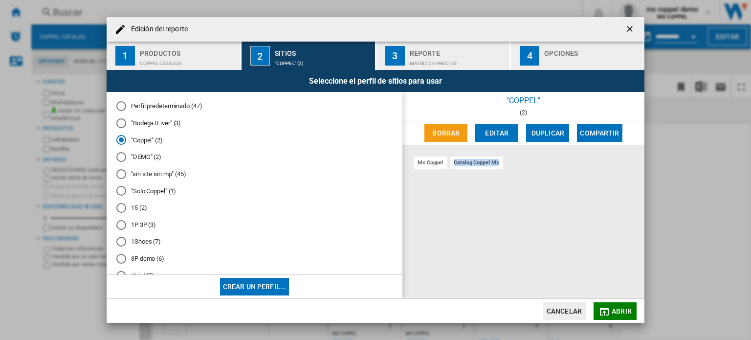
drag, startPoint x: 454, startPoint y: 161, endPoint x: 503, endPoint y: 162, distance: 48.9
click at [503, 162] on div "mx coppel catalog coppel mx" at bounding box center [524, 222] width 242 height 154
copy div "catalog coppel mx"
click at [493, 199] on div "mx coppel catalog coppel mx" at bounding box center [524, 222] width 242 height 154
